Goal: Task Accomplishment & Management: Manage account settings

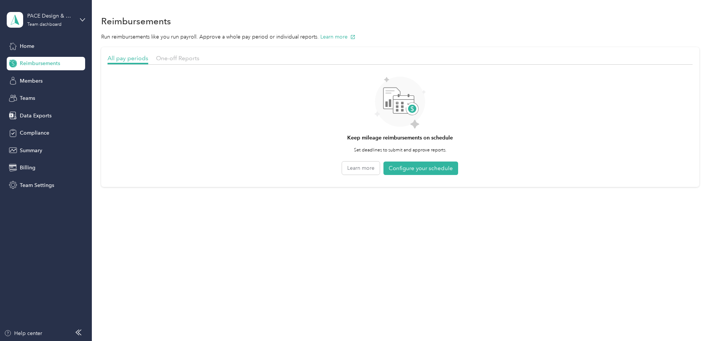
click at [199, 54] on div "One-off Reports" at bounding box center [177, 58] width 43 height 9
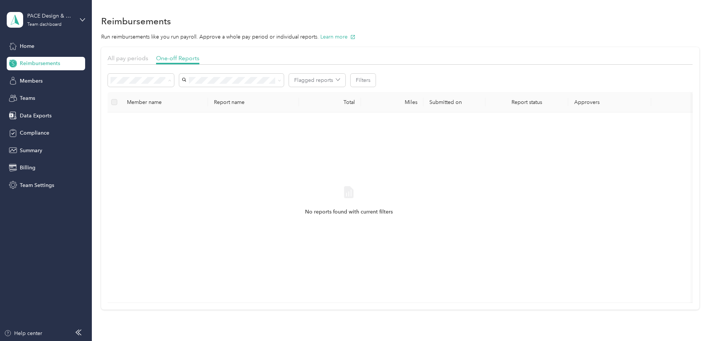
click at [210, 124] on ol "All Needs approval Needs payment Approved Rejected Paid" at bounding box center [191, 126] width 66 height 78
click at [292, 67] on div at bounding box center [400, 67] width 585 height 4
click at [283, 104] on div "[PERSON_NAME]" at bounding box center [281, 107] width 94 height 8
click at [346, 158] on div "No reports found with current filters" at bounding box center [349, 208] width 471 height 178
click at [200, 120] on span "Needs payment" at bounding box center [182, 119] width 38 height 6
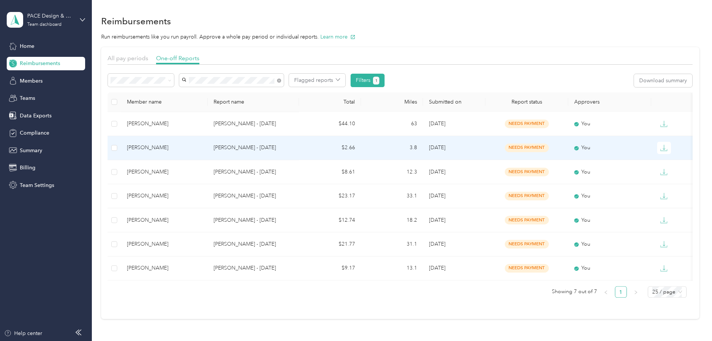
click at [293, 149] on p "[PERSON_NAME] - [DATE]" at bounding box center [253, 148] width 79 height 8
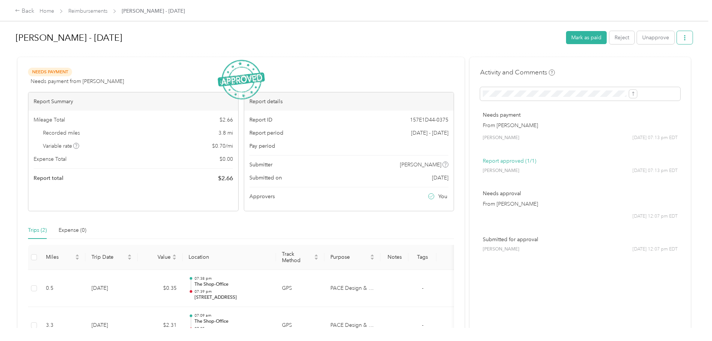
click at [683, 37] on icon "button" at bounding box center [685, 37] width 5 height 5
click at [617, 52] on span "Copy share link" at bounding box center [607, 52] width 37 height 8
click at [677, 34] on button "button" at bounding box center [685, 37] width 16 height 13
click at [614, 64] on div "Download" at bounding box center [603, 65] width 44 height 8
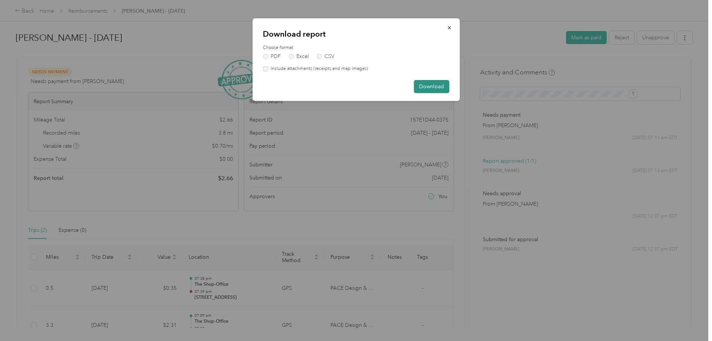
click at [437, 87] on button "Download" at bounding box center [431, 86] width 35 height 13
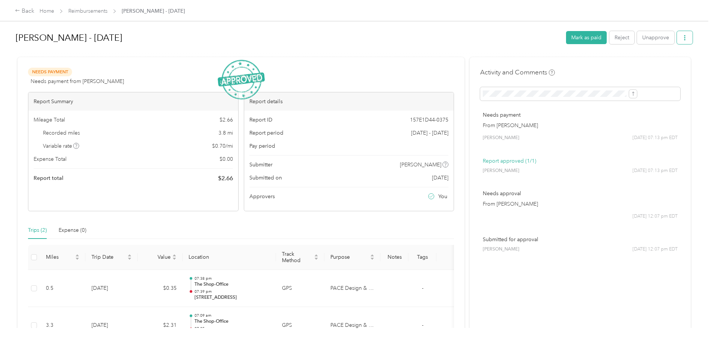
click at [683, 40] on icon "button" at bounding box center [685, 37] width 5 height 5
click at [616, 54] on span "Copy share link" at bounding box center [607, 52] width 37 height 8
drag, startPoint x: 191, startPoint y: 37, endPoint x: 69, endPoint y: 43, distance: 122.0
click at [69, 43] on div "Brian Calhan - 09/18/2025 Mark as paid Reject Unapprove Needs Payment Needs pay…" at bounding box center [354, 164] width 709 height 328
copy h1 "[PERSON_NAME] - [DATE]"
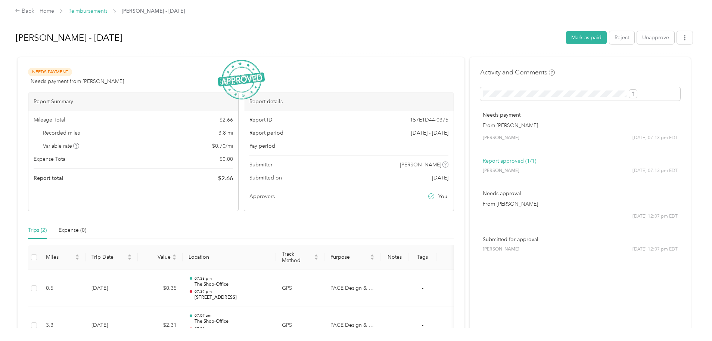
click at [108, 12] on link "Reimbursements" at bounding box center [87, 11] width 39 height 6
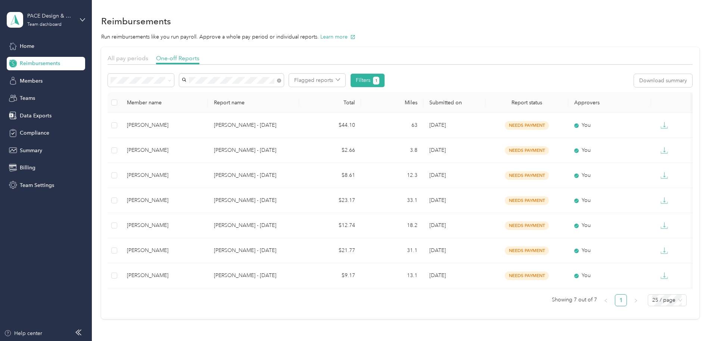
click at [299, 101] on th "Report name" at bounding box center [253, 102] width 91 height 21
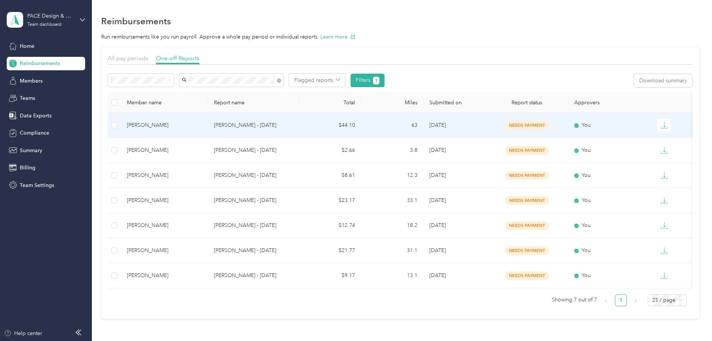
click at [293, 124] on p "[PERSON_NAME] - [DATE]" at bounding box center [253, 125] width 79 height 8
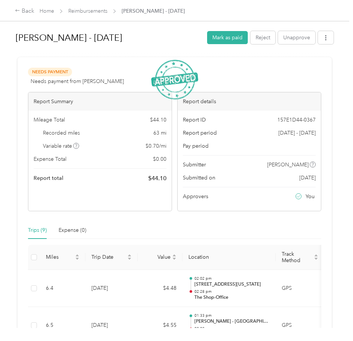
click at [328, 44] on span at bounding box center [326, 39] width 16 height 10
click at [326, 40] on button "button" at bounding box center [326, 37] width 16 height 13
click at [318, 53] on span "Copy share link" at bounding box center [307, 52] width 37 height 8
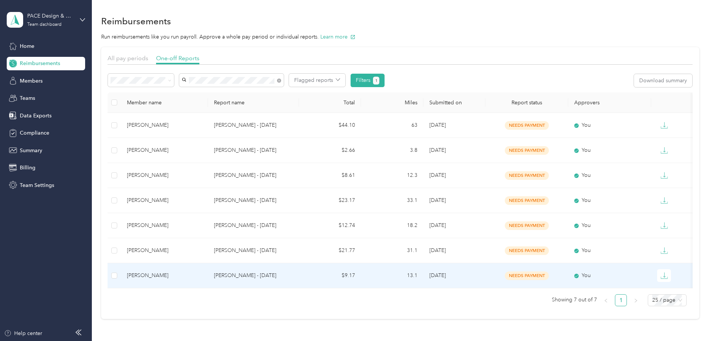
click at [293, 274] on p "[PERSON_NAME] - [DATE]" at bounding box center [253, 275] width 79 height 8
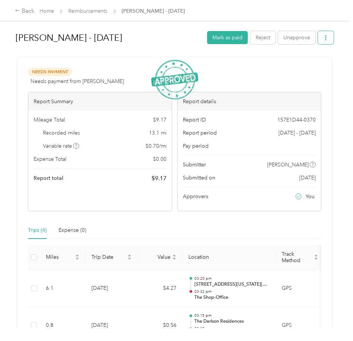
click at [324, 39] on icon "button" at bounding box center [326, 37] width 5 height 5
click at [317, 52] on span "Copy share link" at bounding box center [307, 52] width 37 height 8
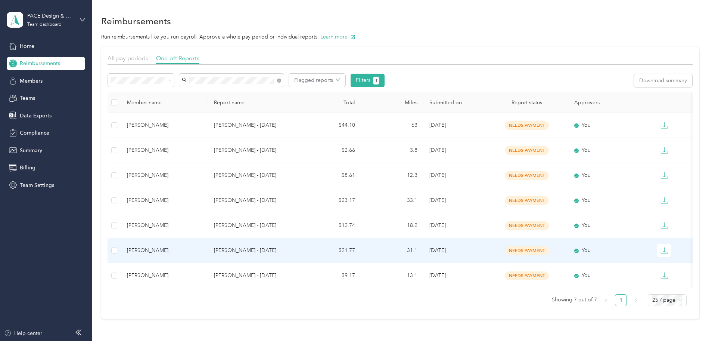
click at [293, 251] on p "[PERSON_NAME] - [DATE]" at bounding box center [253, 250] width 79 height 8
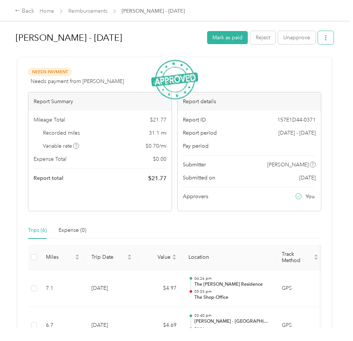
click at [324, 36] on icon "button" at bounding box center [326, 37] width 5 height 5
click at [322, 49] on span "Copy share link" at bounding box center [307, 52] width 37 height 8
click at [93, 12] on link "Reimbursements" at bounding box center [87, 11] width 39 height 6
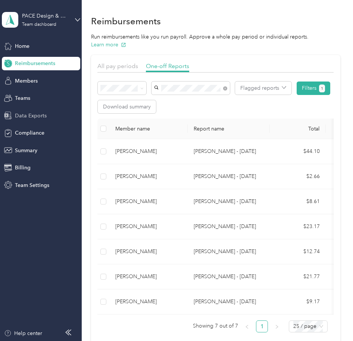
click at [41, 117] on span "Data Exports" at bounding box center [31, 116] width 32 height 8
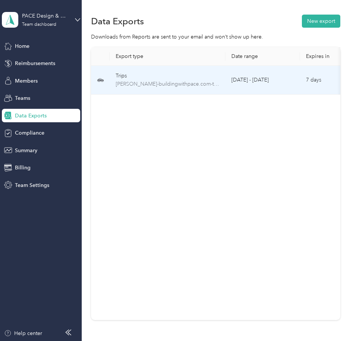
click at [262, 82] on td "September 7 - 20, 2025" at bounding box center [263, 80] width 75 height 29
click at [199, 82] on span "brian-buildingwithpace.com-trips-2025-09-07-2025-09-20.pdf" at bounding box center [168, 84] width 104 height 8
click at [198, 86] on span "brian-buildingwithpace.com-trips-2025-09-07-2025-09-20.pdf" at bounding box center [168, 84] width 104 height 8
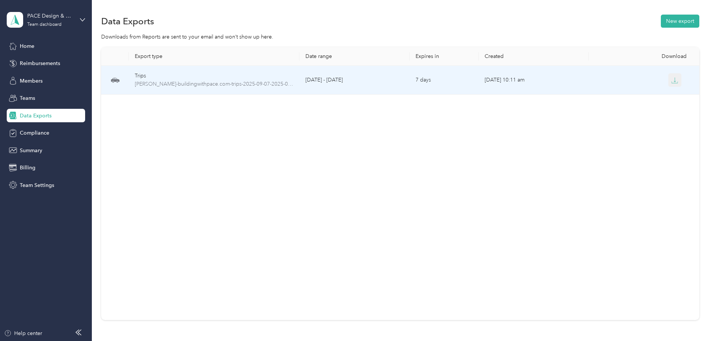
click at [672, 77] on span "button" at bounding box center [675, 80] width 7 height 6
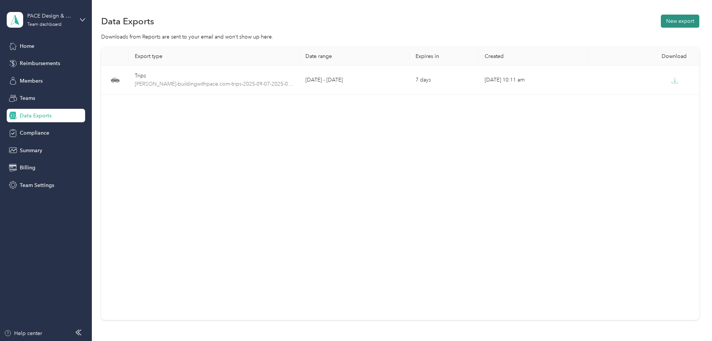
click at [661, 22] on button "New export" at bounding box center [680, 21] width 38 height 13
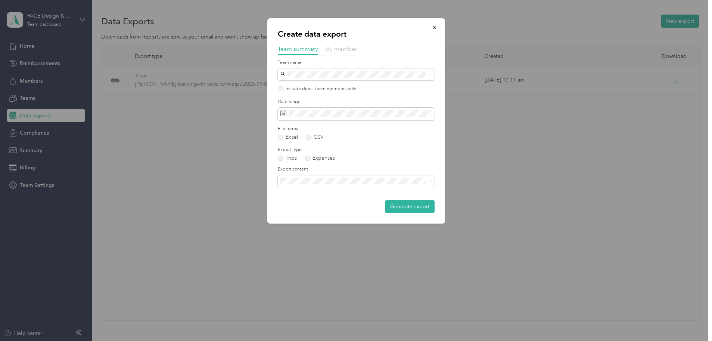
click at [338, 50] on span "By member" at bounding box center [341, 48] width 31 height 7
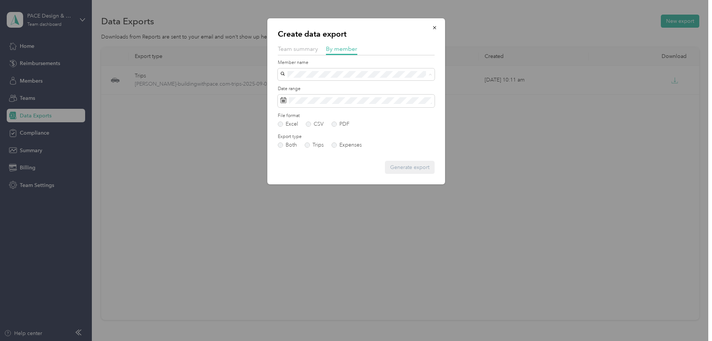
click at [322, 105] on ol "Joseph Wilson Brian Calhan Yuri Castro Sam Patton" at bounding box center [356, 107] width 157 height 52
click at [311, 123] on label "CSV" at bounding box center [315, 123] width 18 height 5
click at [292, 123] on label "Excel" at bounding box center [288, 123] width 20 height 5
click at [349, 92] on ol "Joseph Wilson Brian Calhan Yuri Castro Sam Patton" at bounding box center [356, 106] width 157 height 52
click at [349, 101] on div "[PERSON_NAME]" at bounding box center [356, 101] width 146 height 8
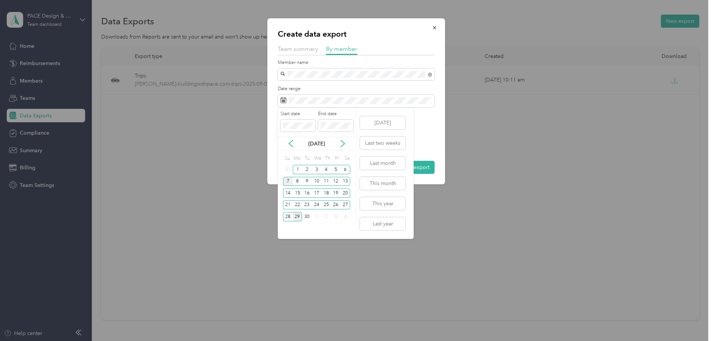
click at [289, 180] on div "7" at bounding box center [288, 181] width 10 height 9
click at [344, 194] on div "20" at bounding box center [346, 192] width 10 height 9
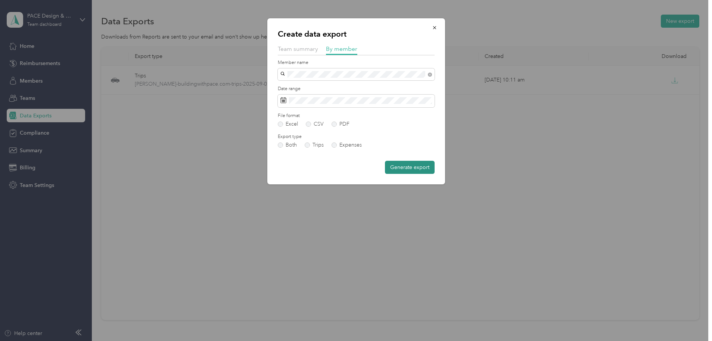
click at [412, 166] on button "Generate export" at bounding box center [410, 167] width 50 height 13
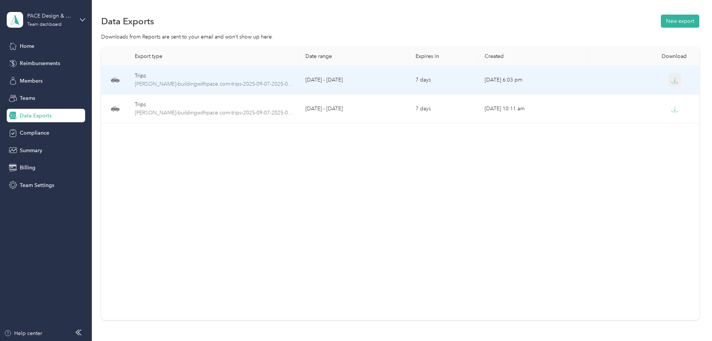
click at [672, 81] on icon "button" at bounding box center [675, 80] width 7 height 7
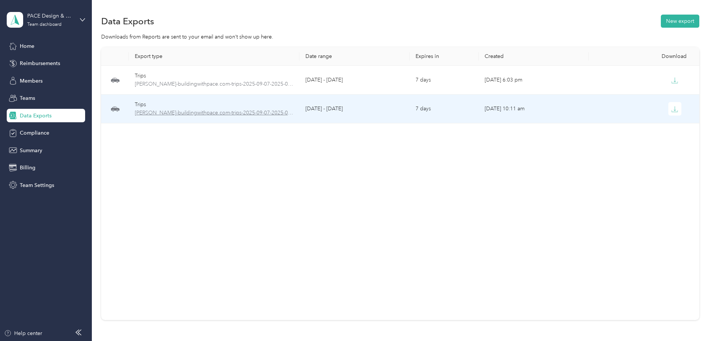
click at [284, 116] on span "brian-buildingwithpace.com-trips-2025-09-07-2025-09-20.pdf" at bounding box center [214, 113] width 159 height 8
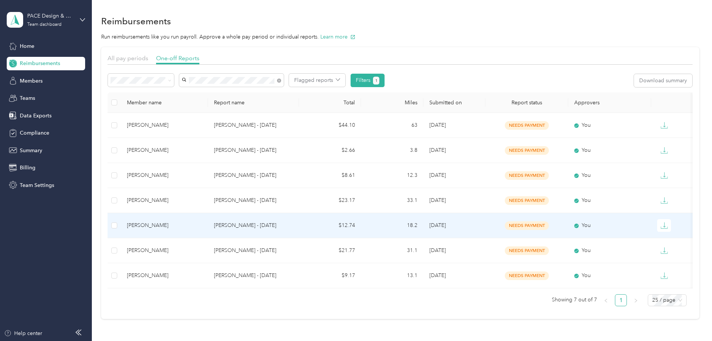
click at [293, 227] on p "[PERSON_NAME] - [DATE]" at bounding box center [253, 225] width 79 height 8
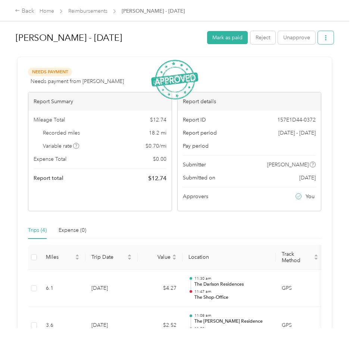
click at [327, 37] on button "button" at bounding box center [326, 37] width 16 height 13
click at [317, 55] on span "Copy share link" at bounding box center [307, 52] width 37 height 8
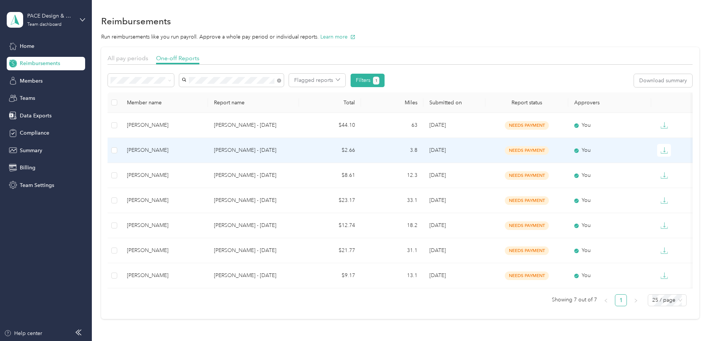
click at [283, 147] on p "[PERSON_NAME] - [DATE]" at bounding box center [253, 150] width 79 height 8
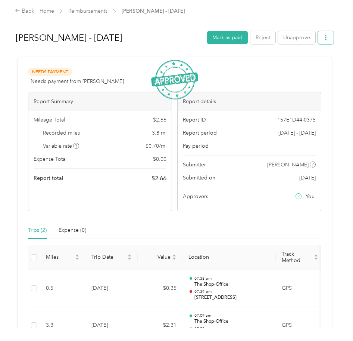
click at [319, 36] on button "button" at bounding box center [326, 37] width 16 height 13
click at [313, 54] on span "Copy share link" at bounding box center [307, 52] width 37 height 8
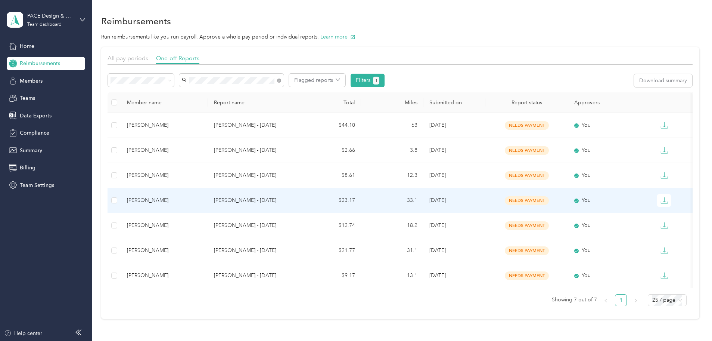
click at [293, 198] on p "[PERSON_NAME] - [DATE]" at bounding box center [253, 200] width 79 height 8
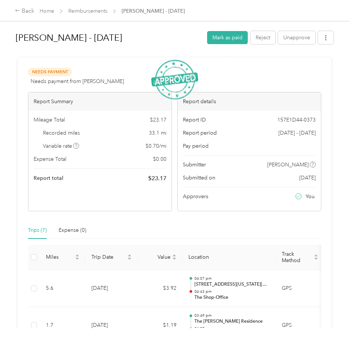
click at [332, 43] on div "Brian Calhan - 09/16/2025 Mark as paid Reject Unapprove Needs Payment Needs pay…" at bounding box center [175, 164] width 350 height 328
click at [324, 35] on icon "button" at bounding box center [326, 37] width 5 height 5
click at [321, 53] on span "Copy share link" at bounding box center [307, 52] width 37 height 8
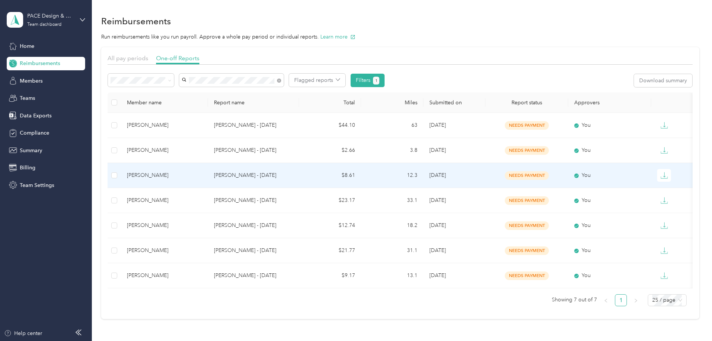
click at [293, 171] on p "[PERSON_NAME] - [DATE]" at bounding box center [253, 175] width 79 height 8
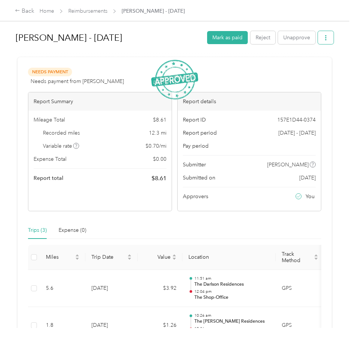
click at [318, 33] on button "button" at bounding box center [326, 37] width 16 height 13
click at [315, 52] on span "Copy share link" at bounding box center [307, 52] width 37 height 8
